Goal: Information Seeking & Learning: Learn about a topic

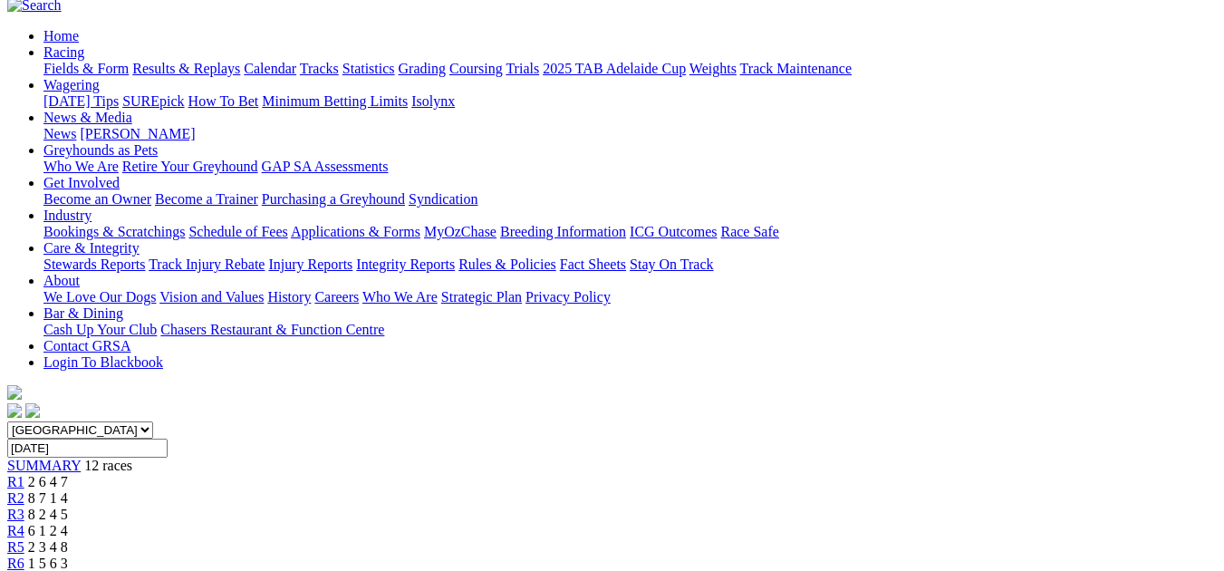
scroll to position [254, 0]
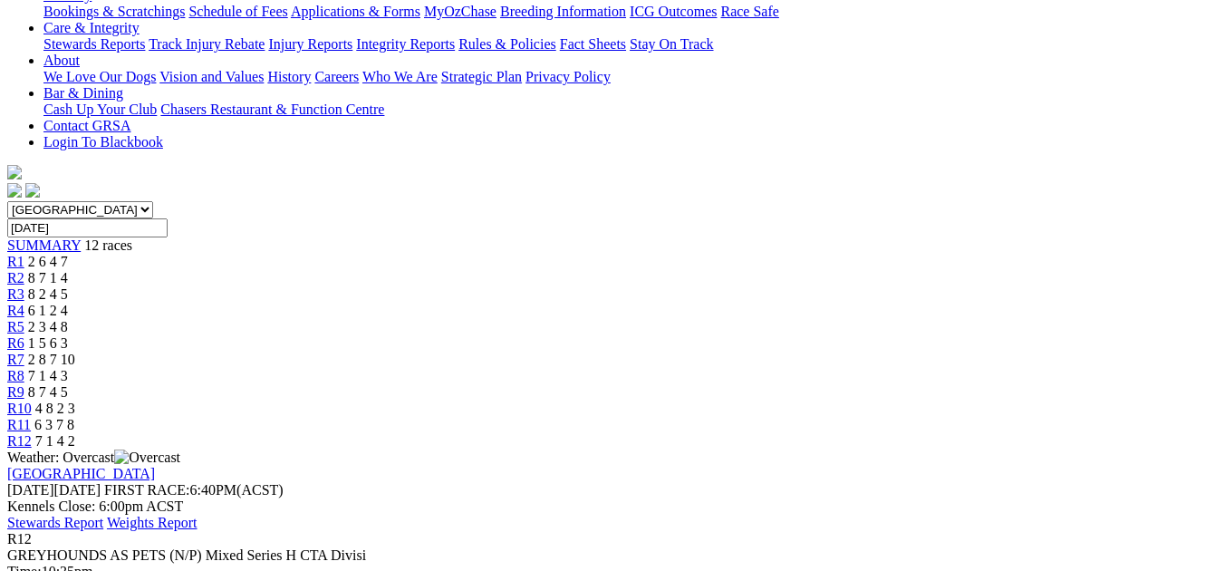
scroll to position [484, 0]
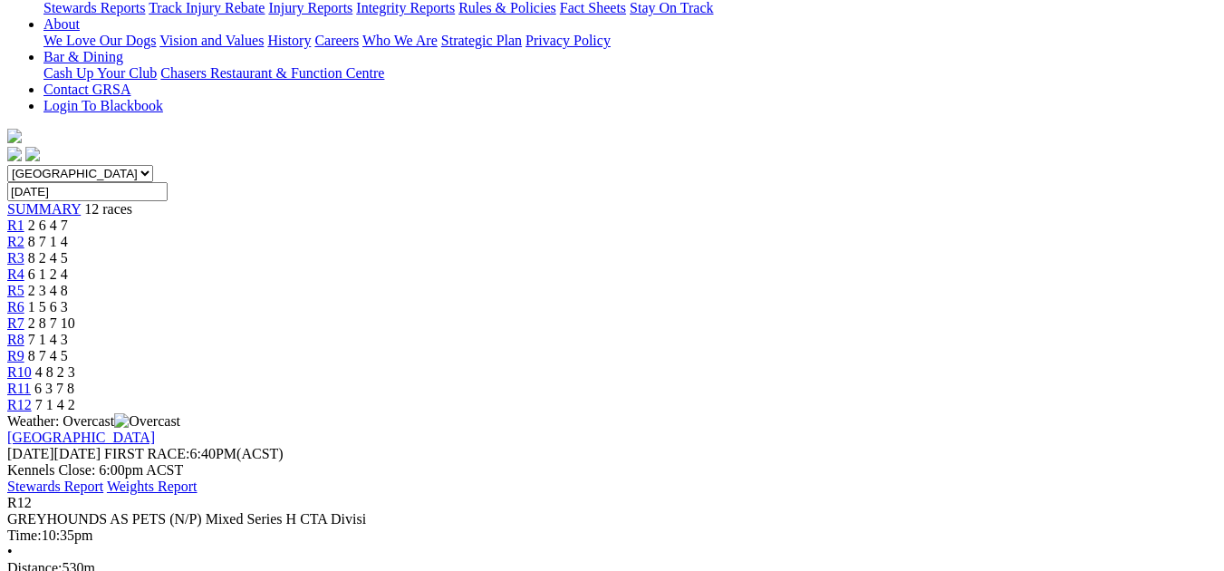
click at [32, 495] on span "R12" at bounding box center [19, 502] width 24 height 15
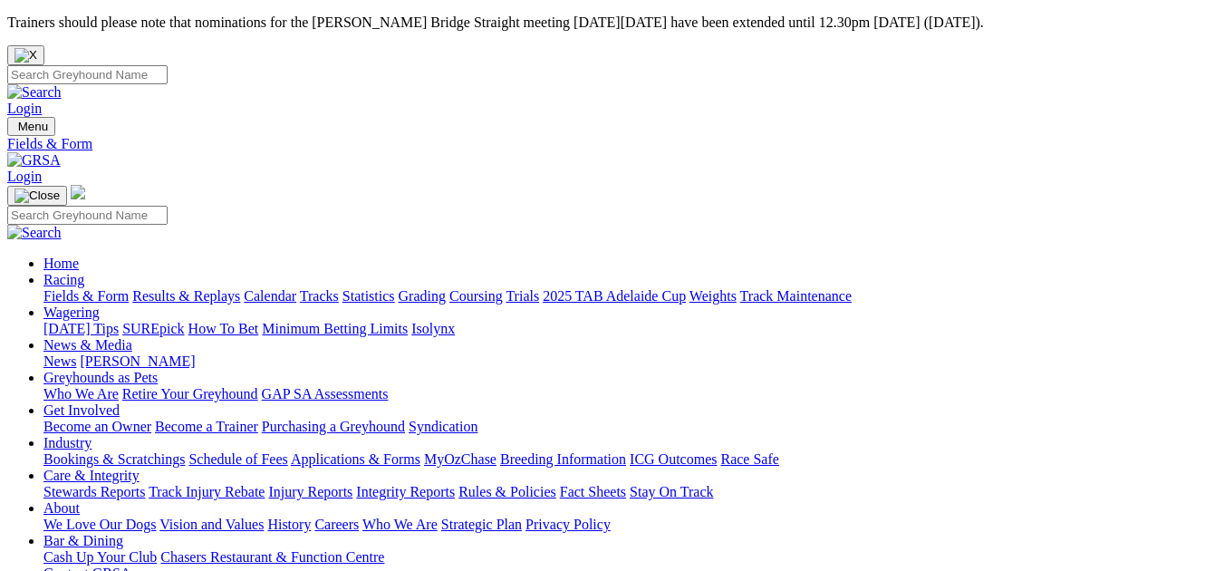
select select "QLD"
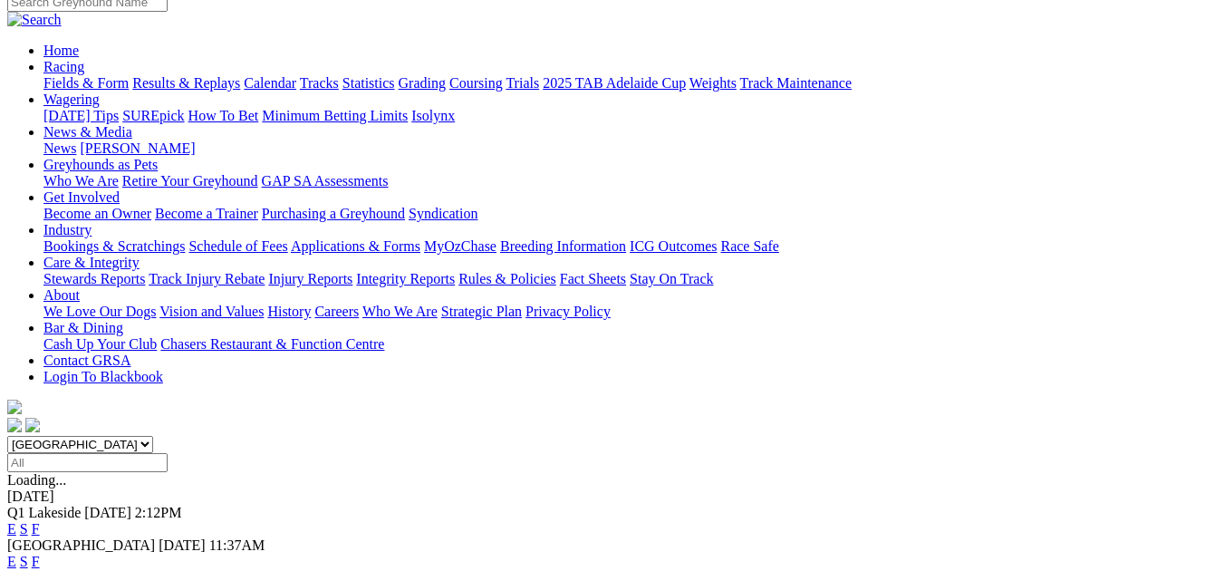
scroll to position [218, 0]
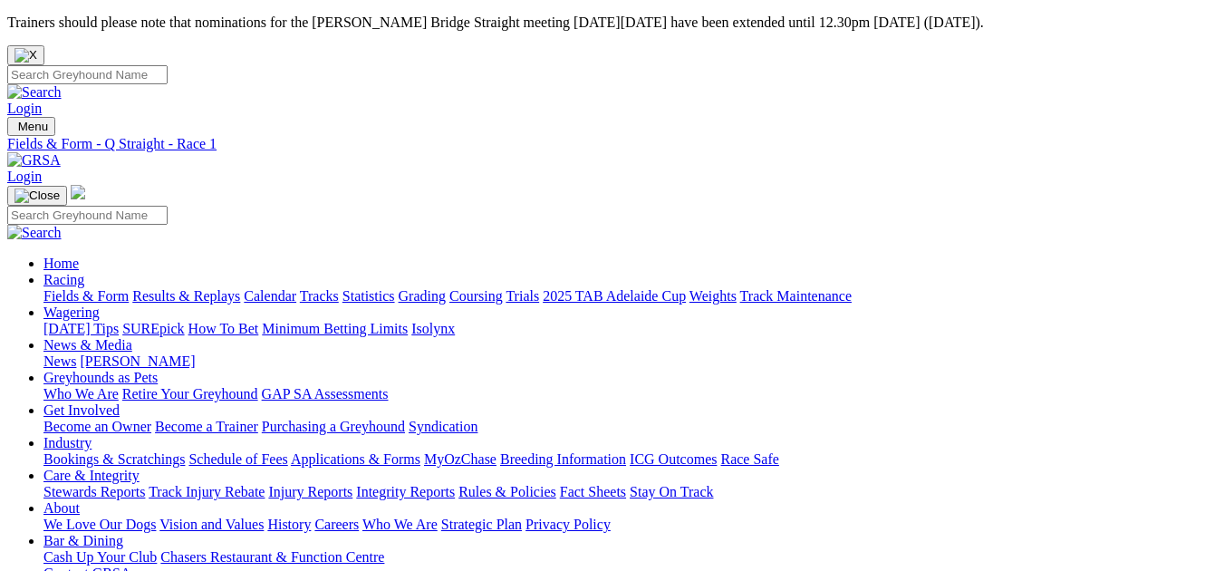
click at [73, 288] on link "Fields & Form" at bounding box center [86, 295] width 85 height 15
select select "QLD"
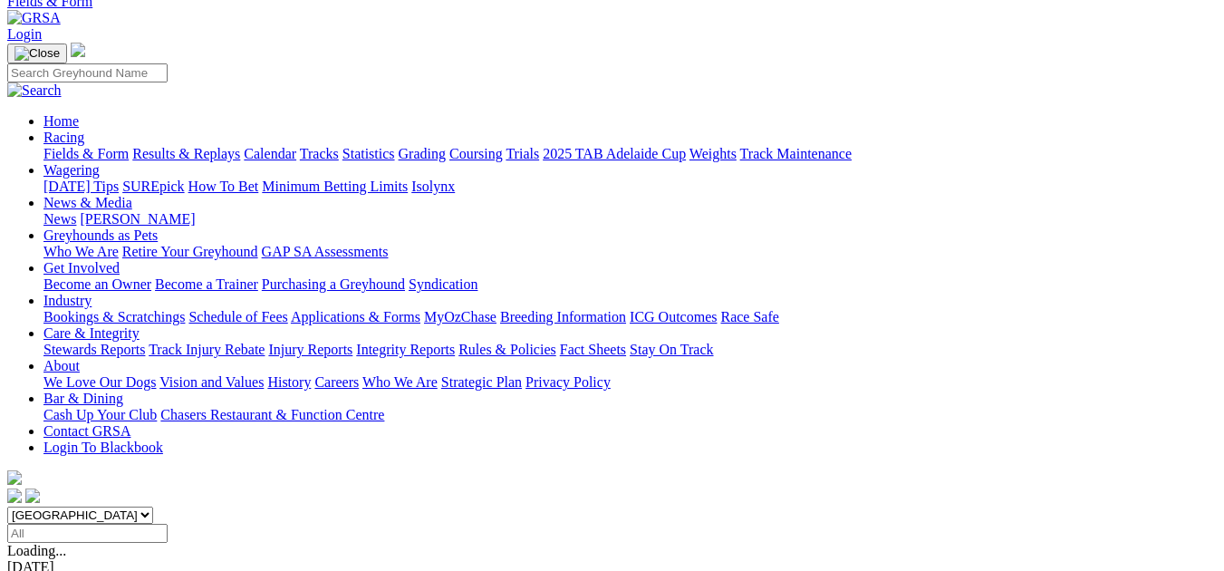
scroll to position [169, 0]
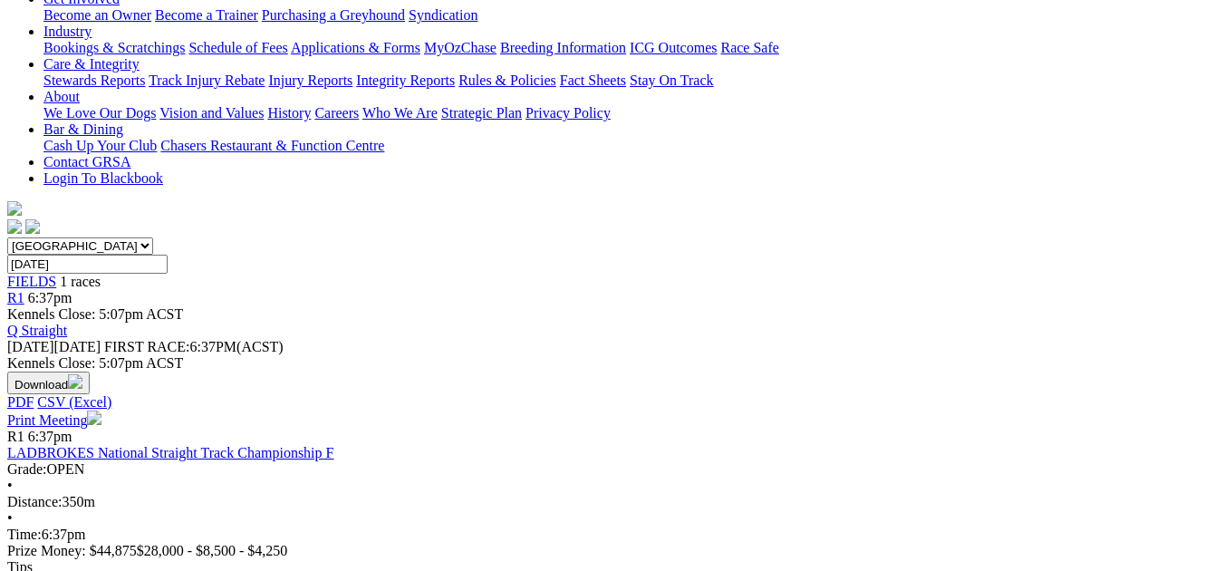
scroll to position [460, 0]
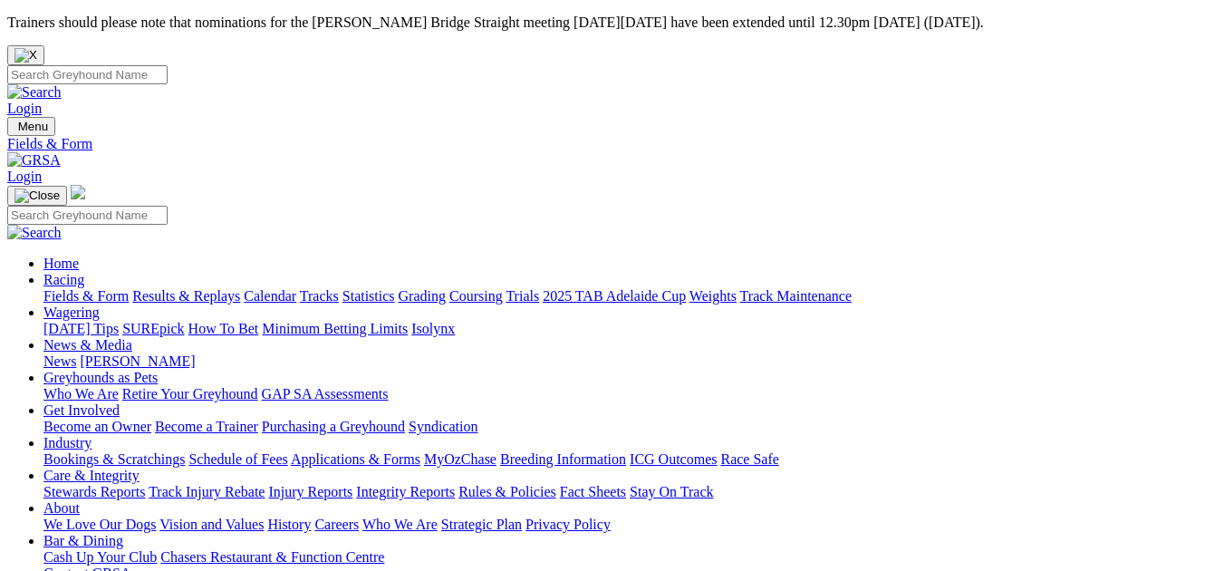
select select "QLD"
select select "SA"
